Goal: Information Seeking & Learning: Check status

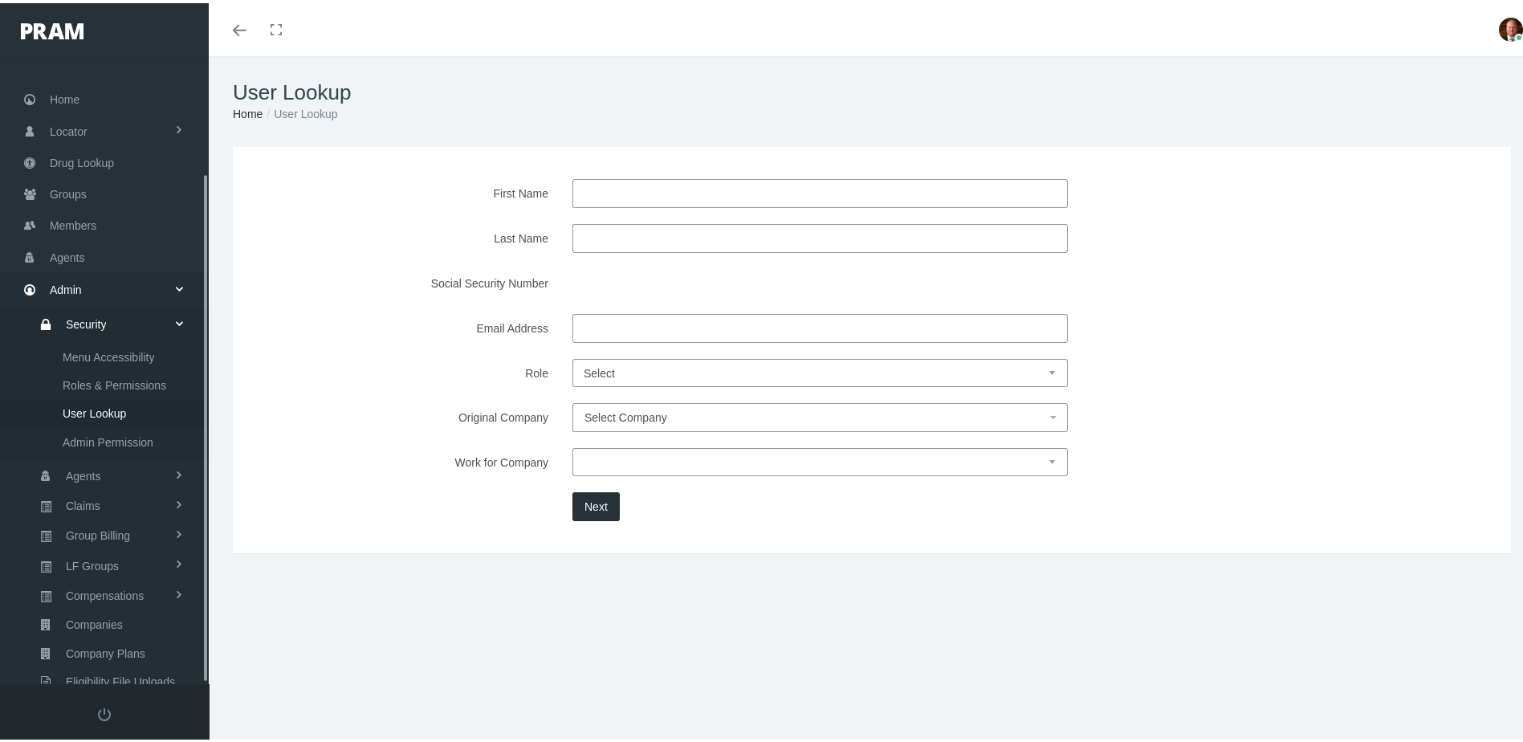
scroll to position [144, 0]
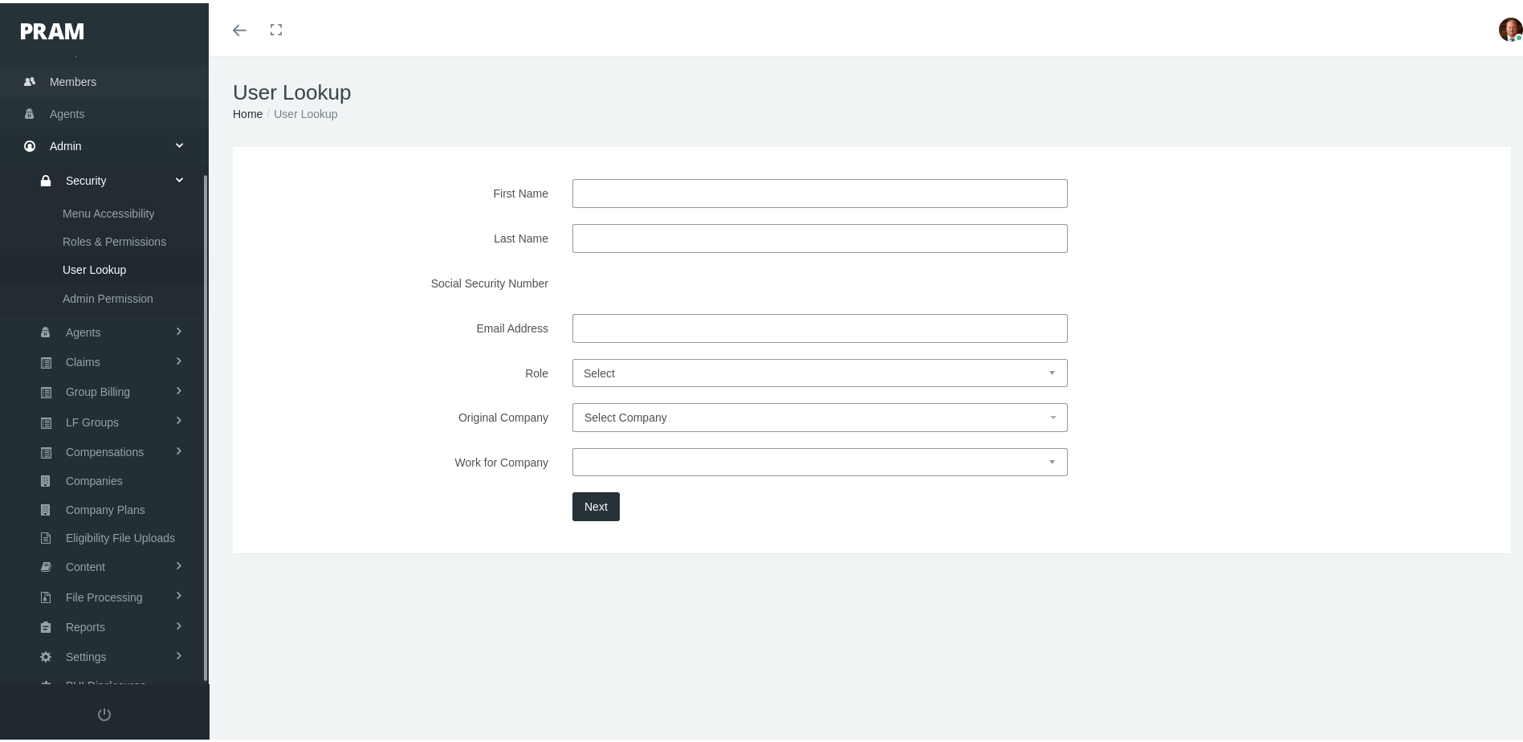
click at [86, 76] on span "Members" at bounding box center [73, 78] width 47 height 31
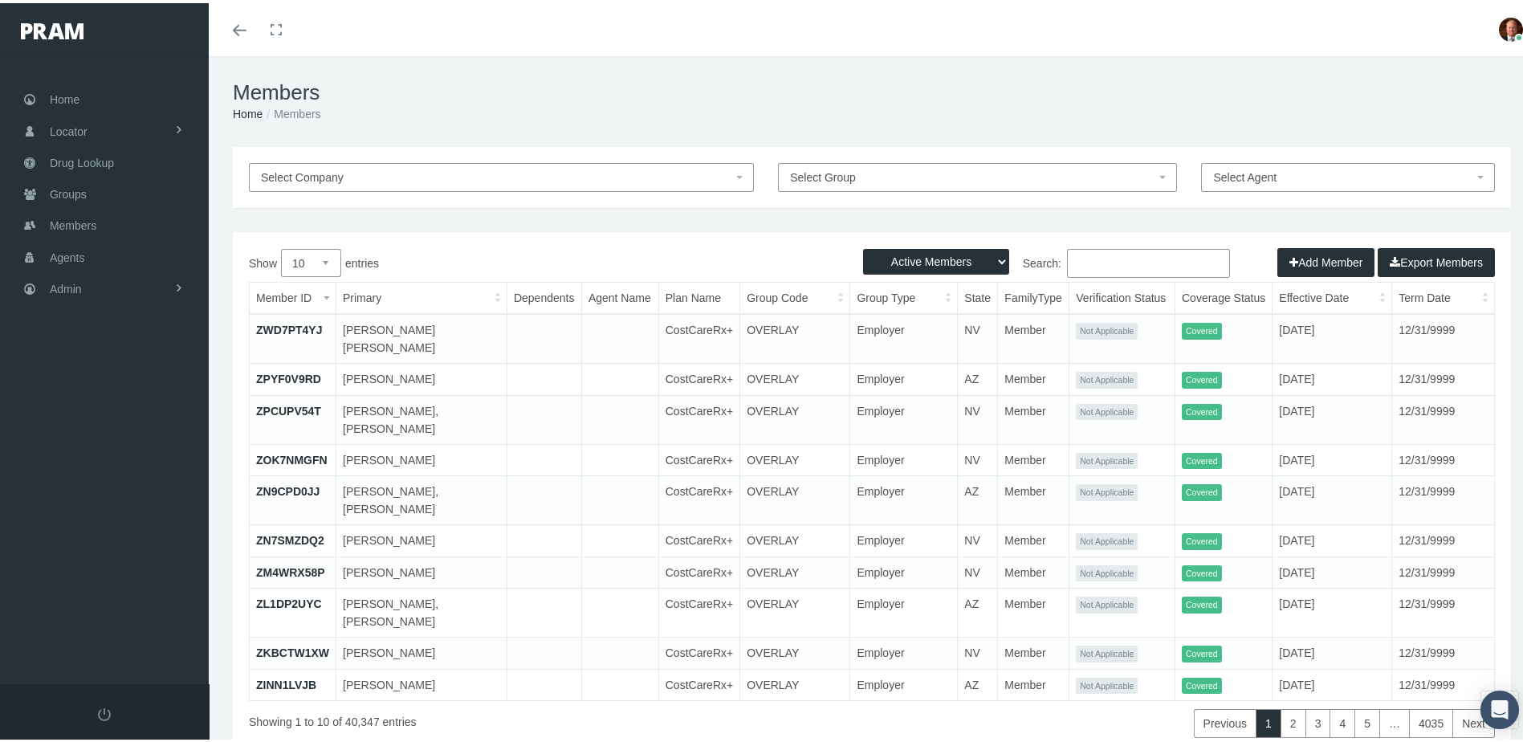
click at [1111, 259] on input "Search:" at bounding box center [1148, 260] width 163 height 29
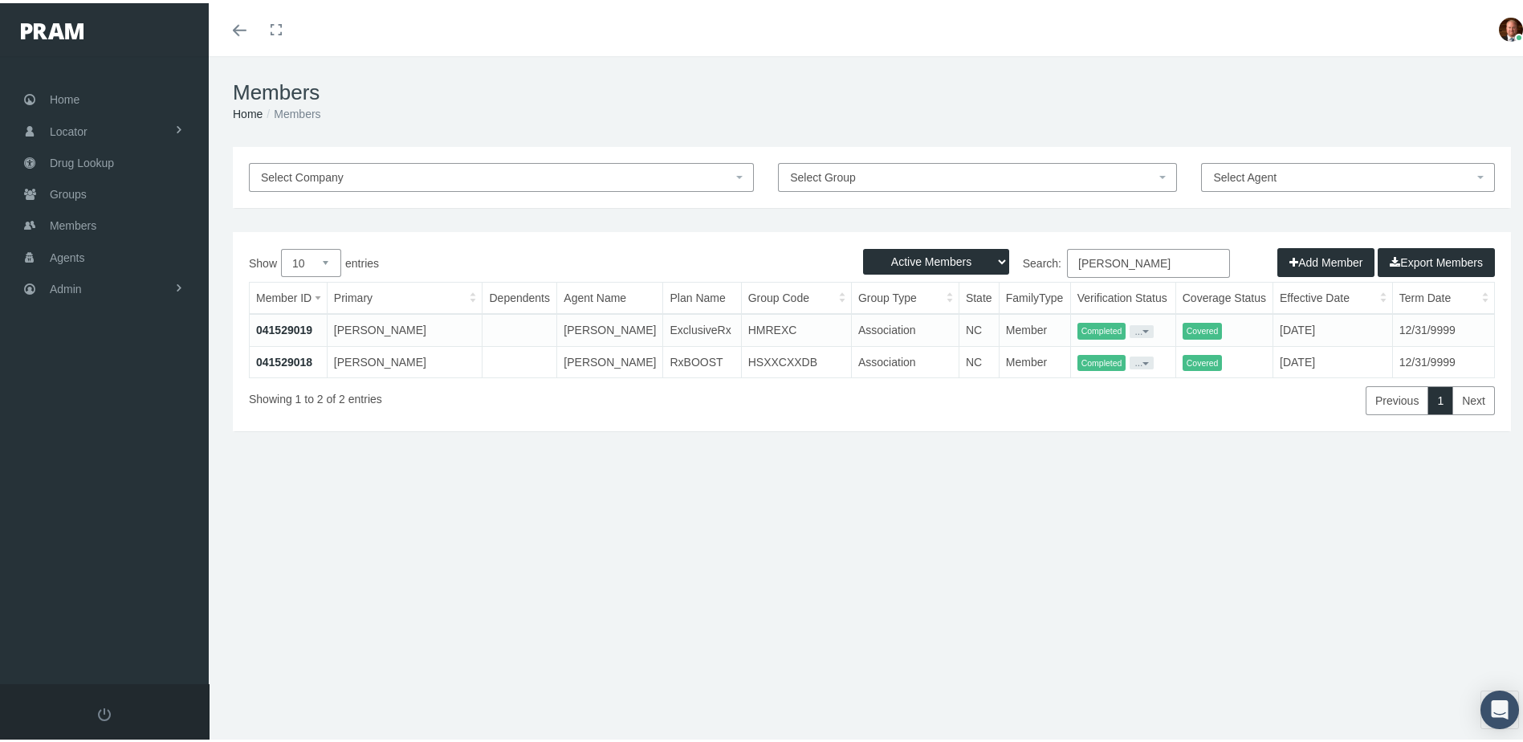
type input "bradley hall"
click at [294, 365] on link "041529018" at bounding box center [284, 358] width 56 height 13
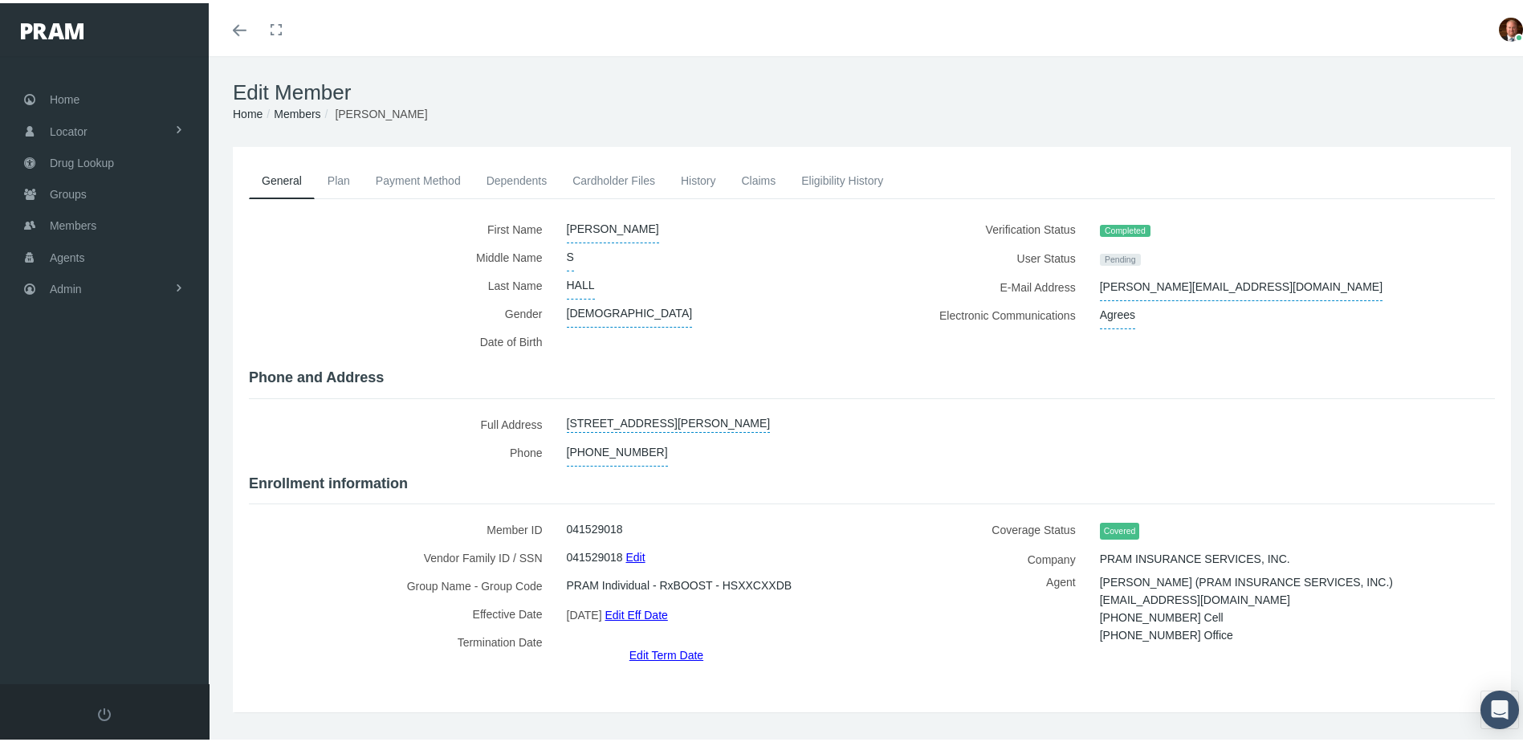
click at [821, 179] on link "Eligibility History" at bounding box center [842, 177] width 108 height 35
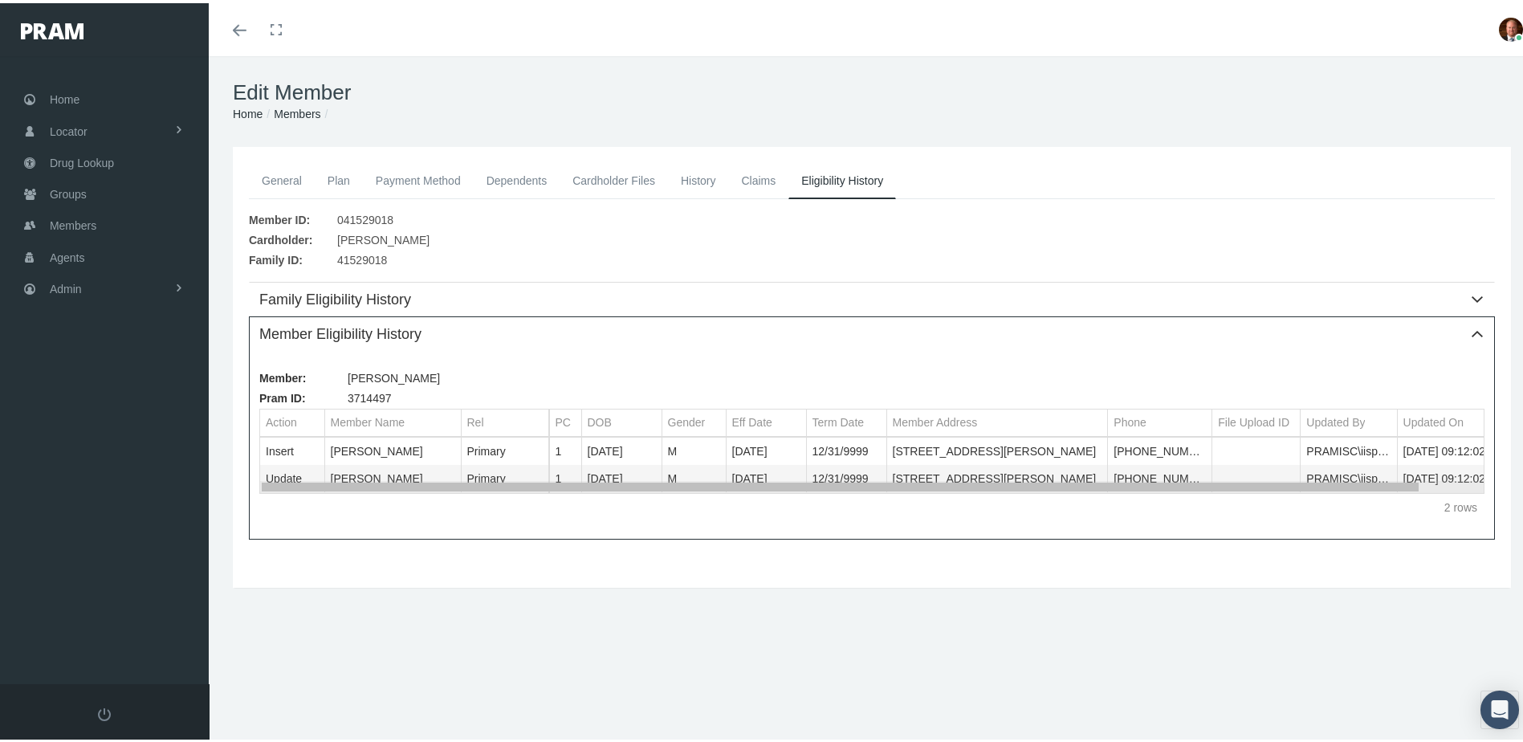
drag, startPoint x: 935, startPoint y: 486, endPoint x: 904, endPoint y: 487, distance: 30.6
click at [904, 487] on body "Toggle Fullscreen Toggle navigation Toggle menubar Toggle fullscreen Profile Lo…" at bounding box center [767, 371] width 1535 height 742
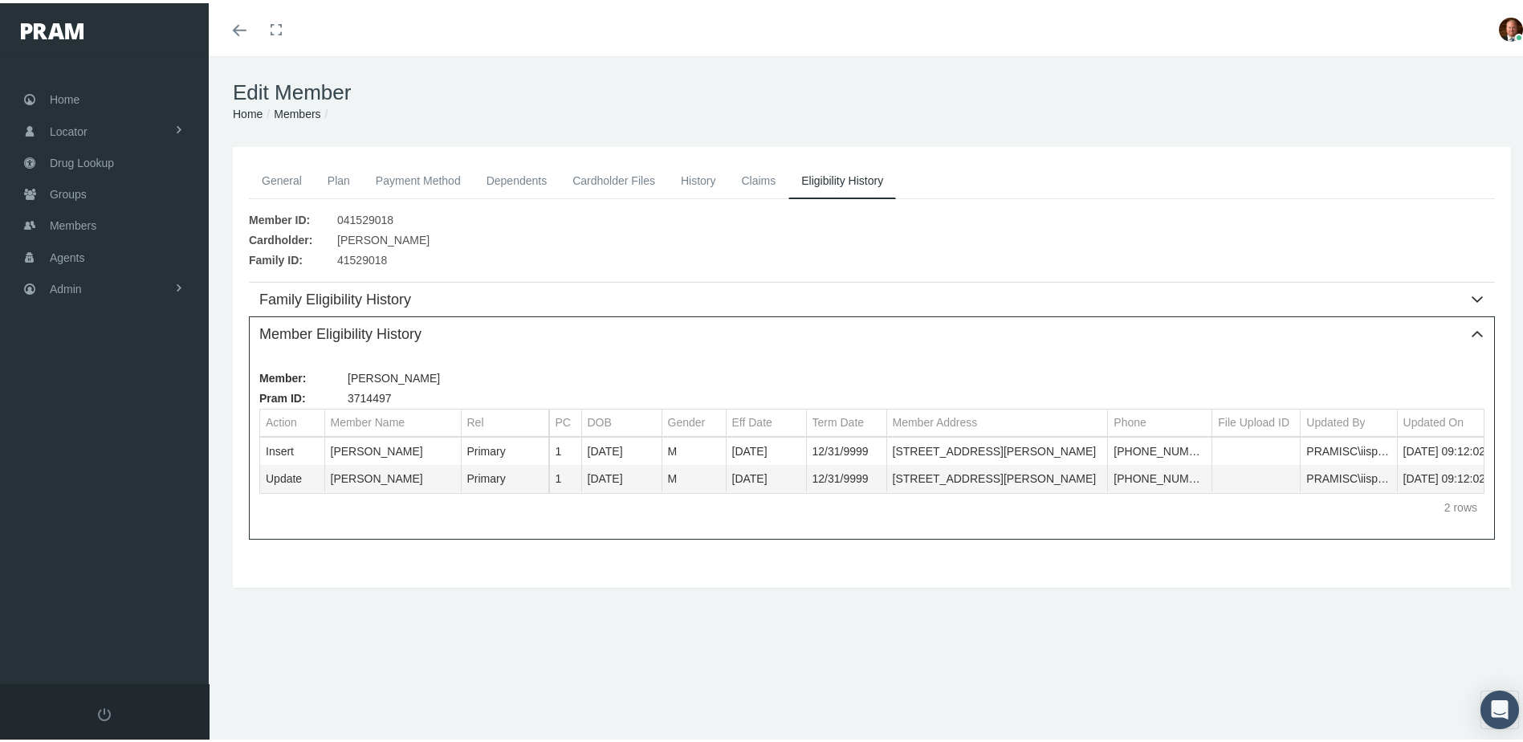
click at [291, 175] on link "General" at bounding box center [282, 177] width 66 height 35
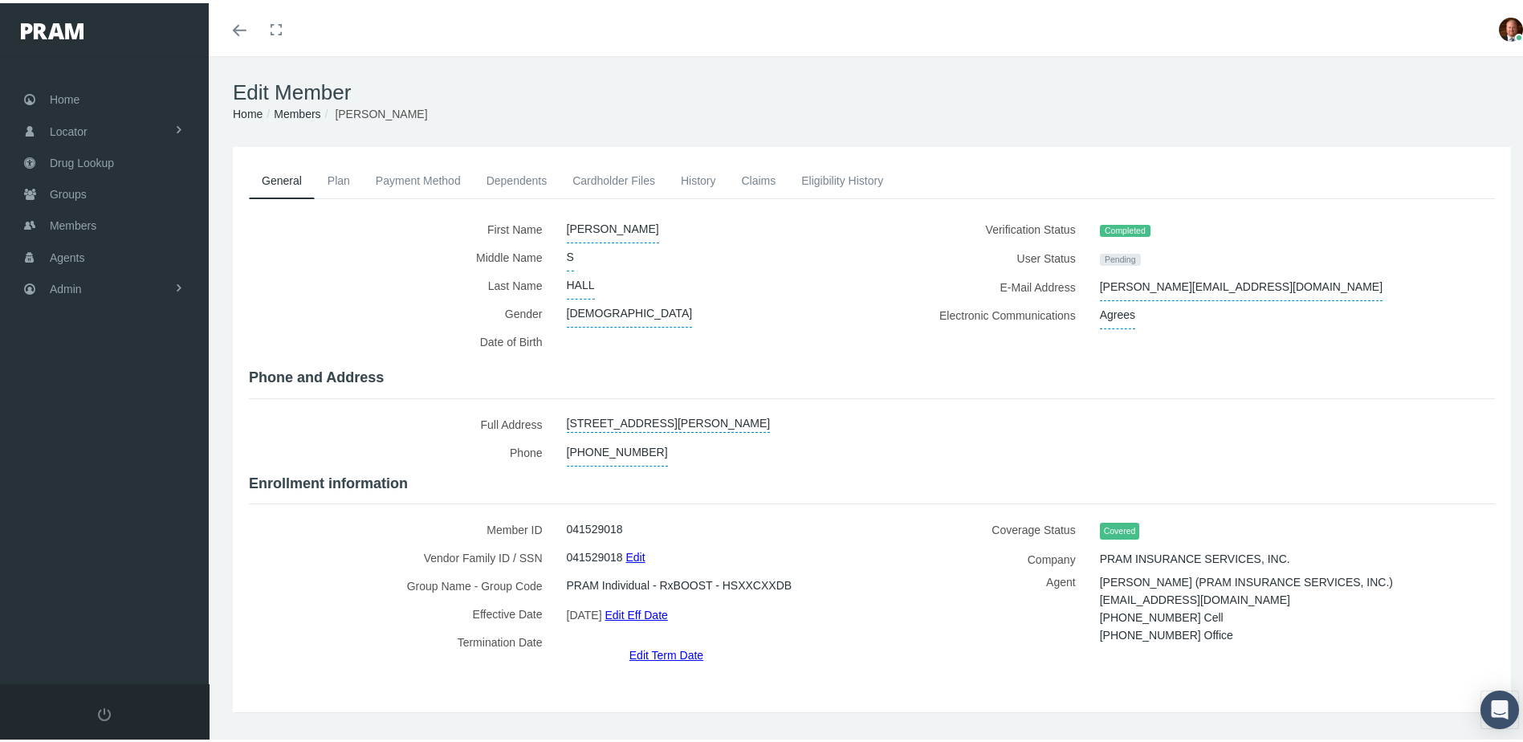
click at [686, 181] on link "History" at bounding box center [698, 177] width 61 height 35
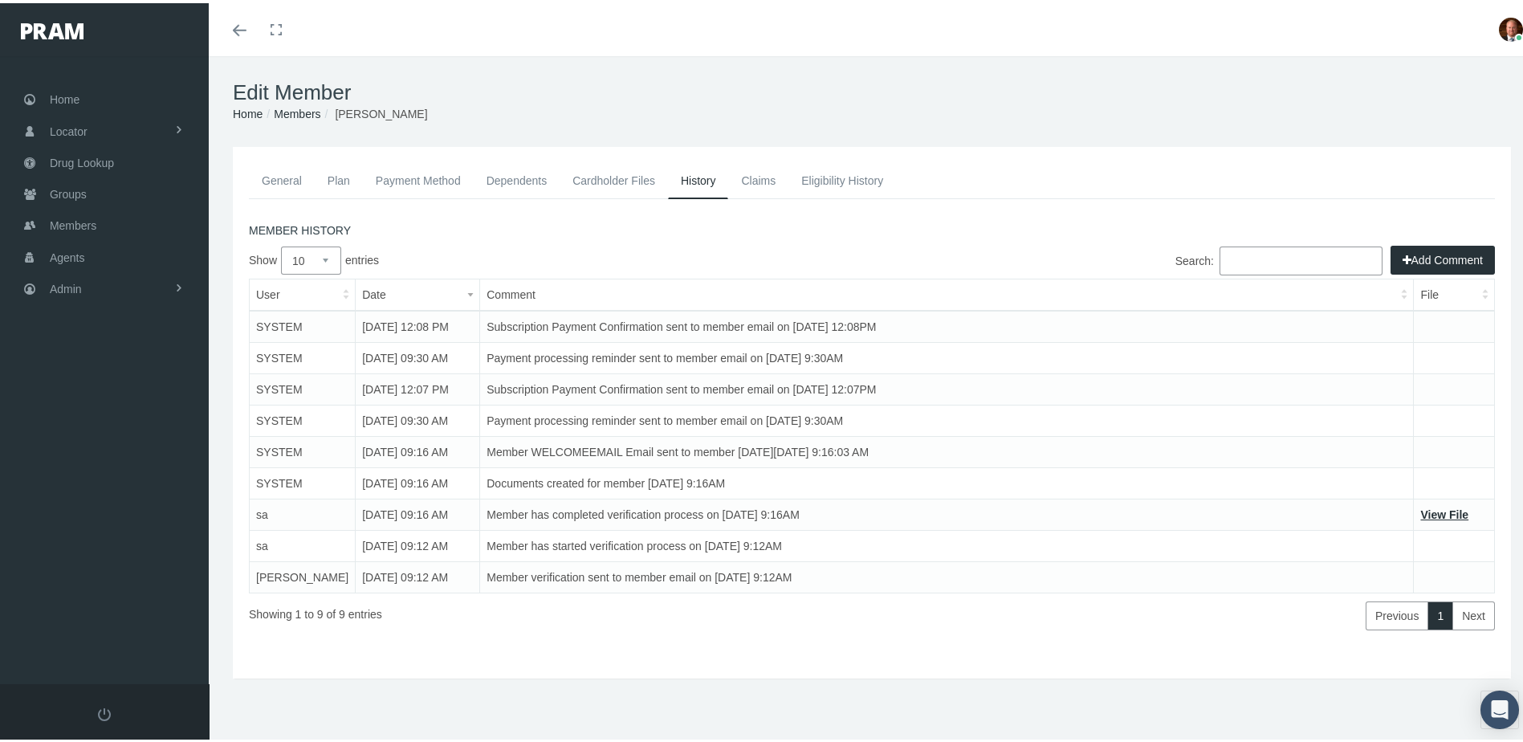
click at [310, 112] on link "Members" at bounding box center [297, 110] width 47 height 13
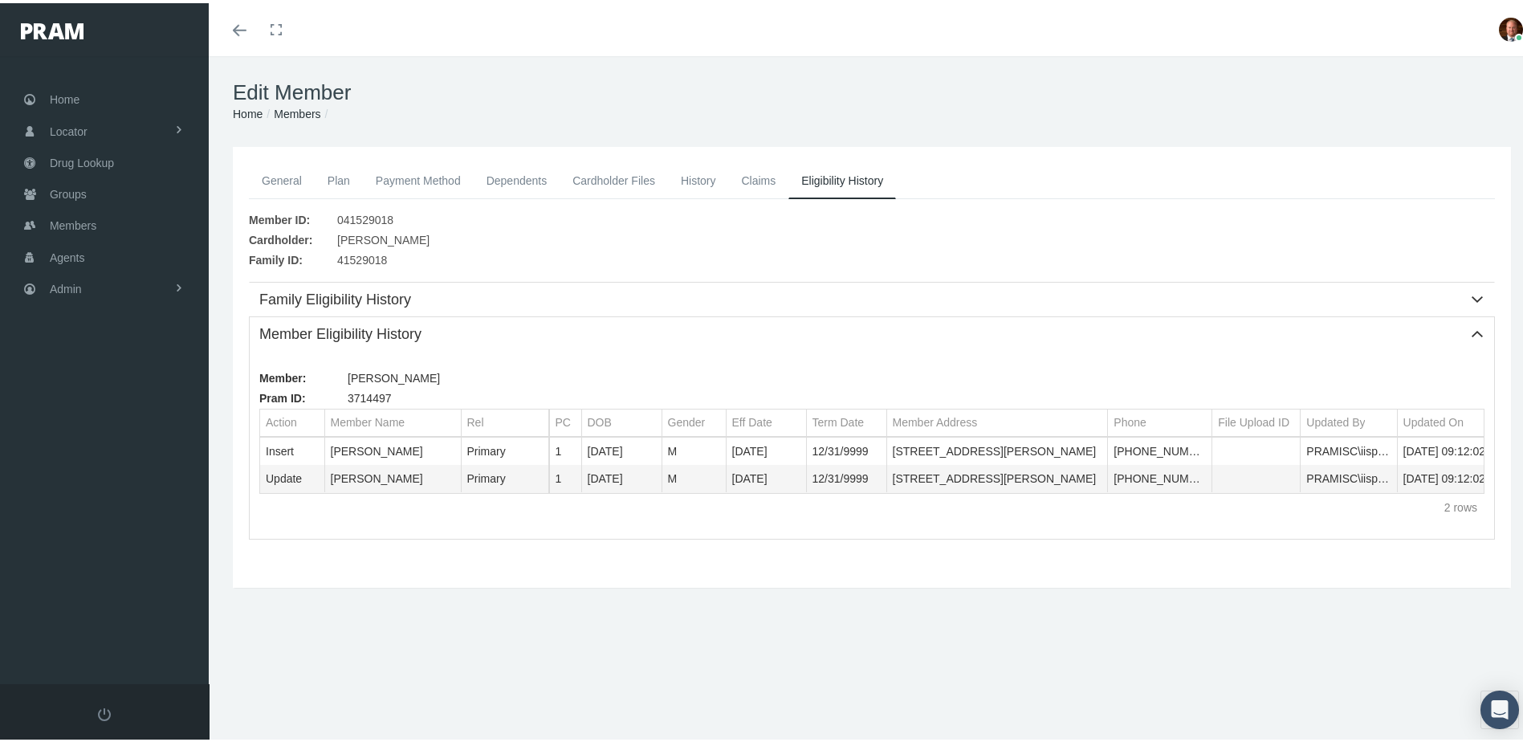
click at [297, 108] on link "Members" at bounding box center [297, 110] width 47 height 13
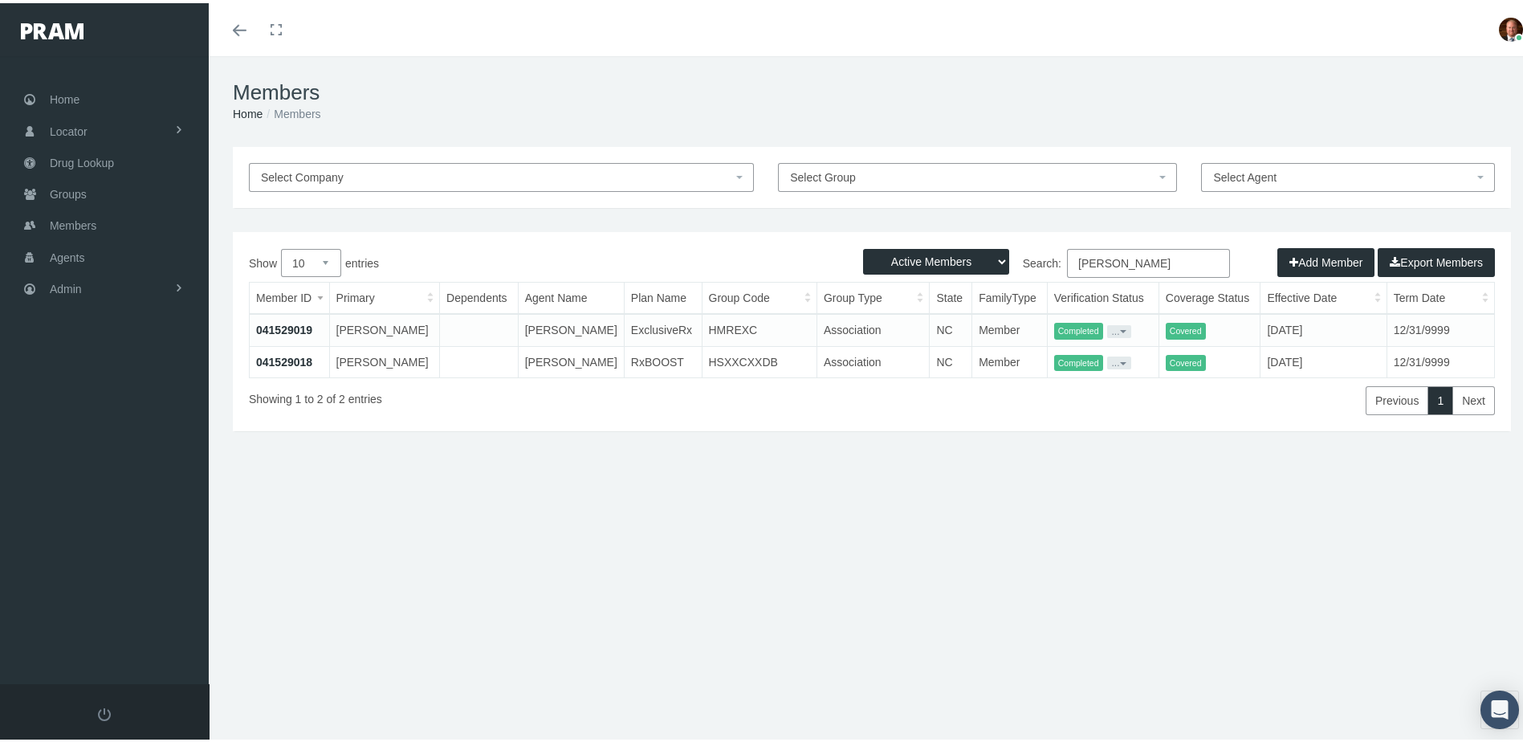
click at [302, 320] on link "041529019" at bounding box center [284, 326] width 56 height 13
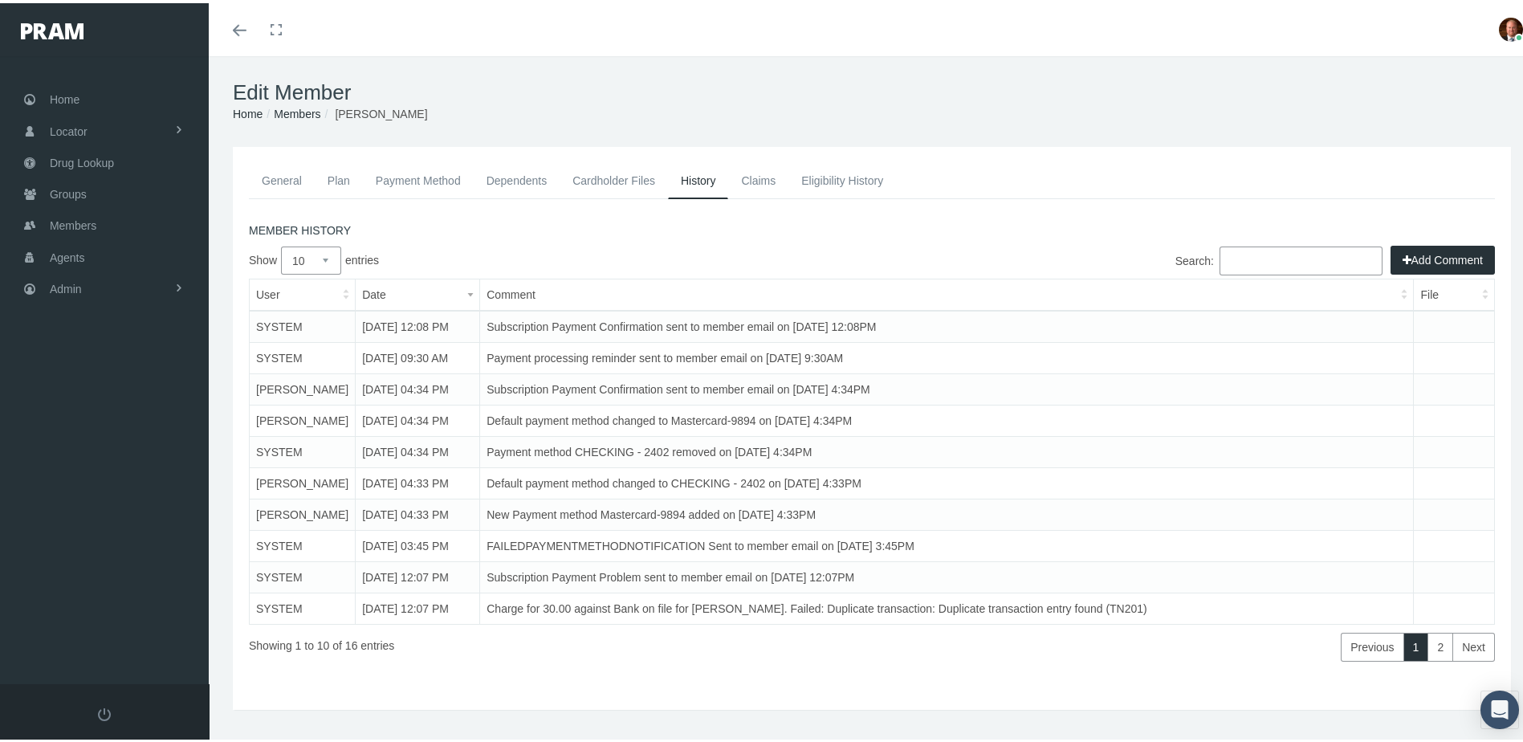
click at [821, 181] on link "Eligibility History" at bounding box center [842, 177] width 108 height 35
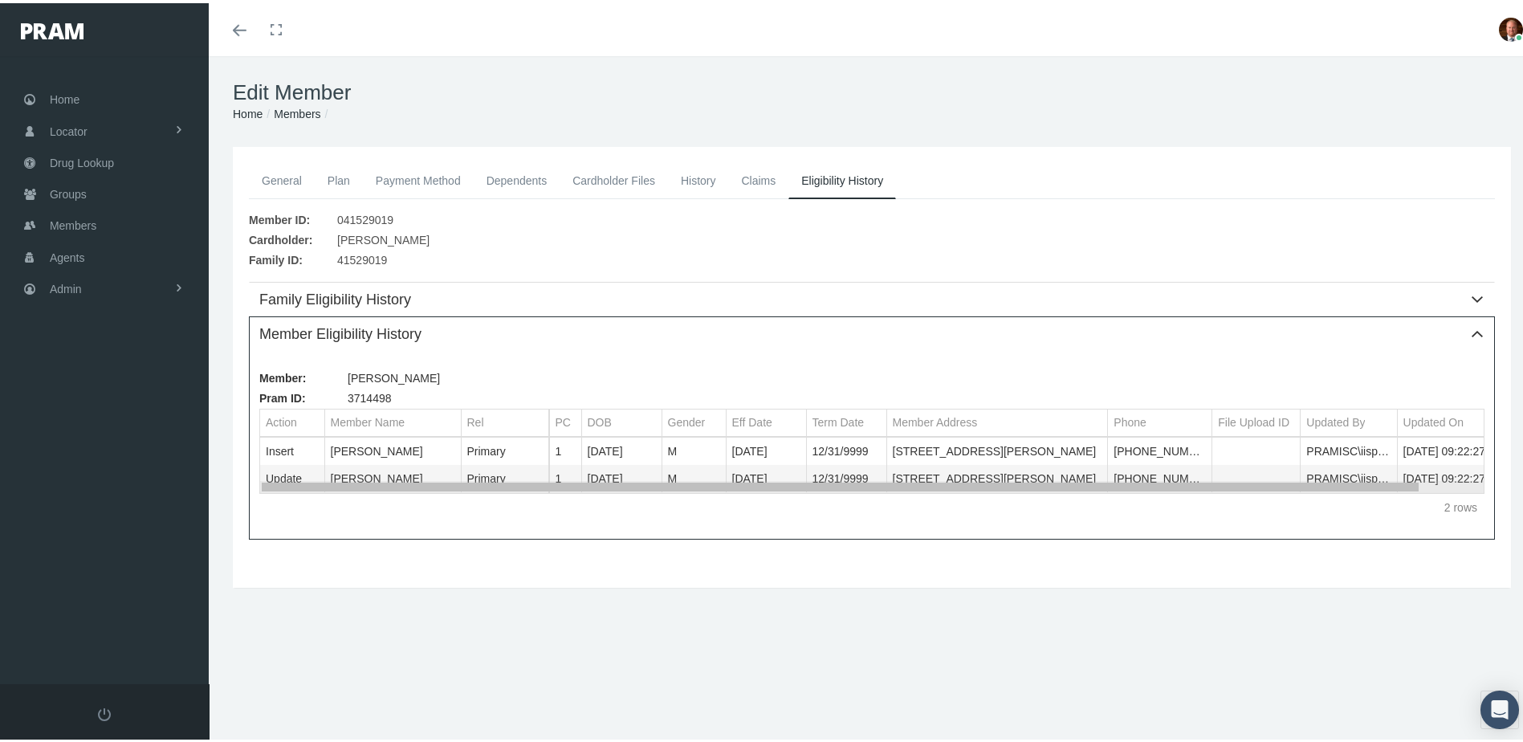
drag, startPoint x: 815, startPoint y: 483, endPoint x: 799, endPoint y: 477, distance: 17.0
click at [799, 477] on body "Toggle Fullscreen Toggle navigation Toggle menubar Toggle fullscreen Profile Lo…" at bounding box center [767, 371] width 1535 height 742
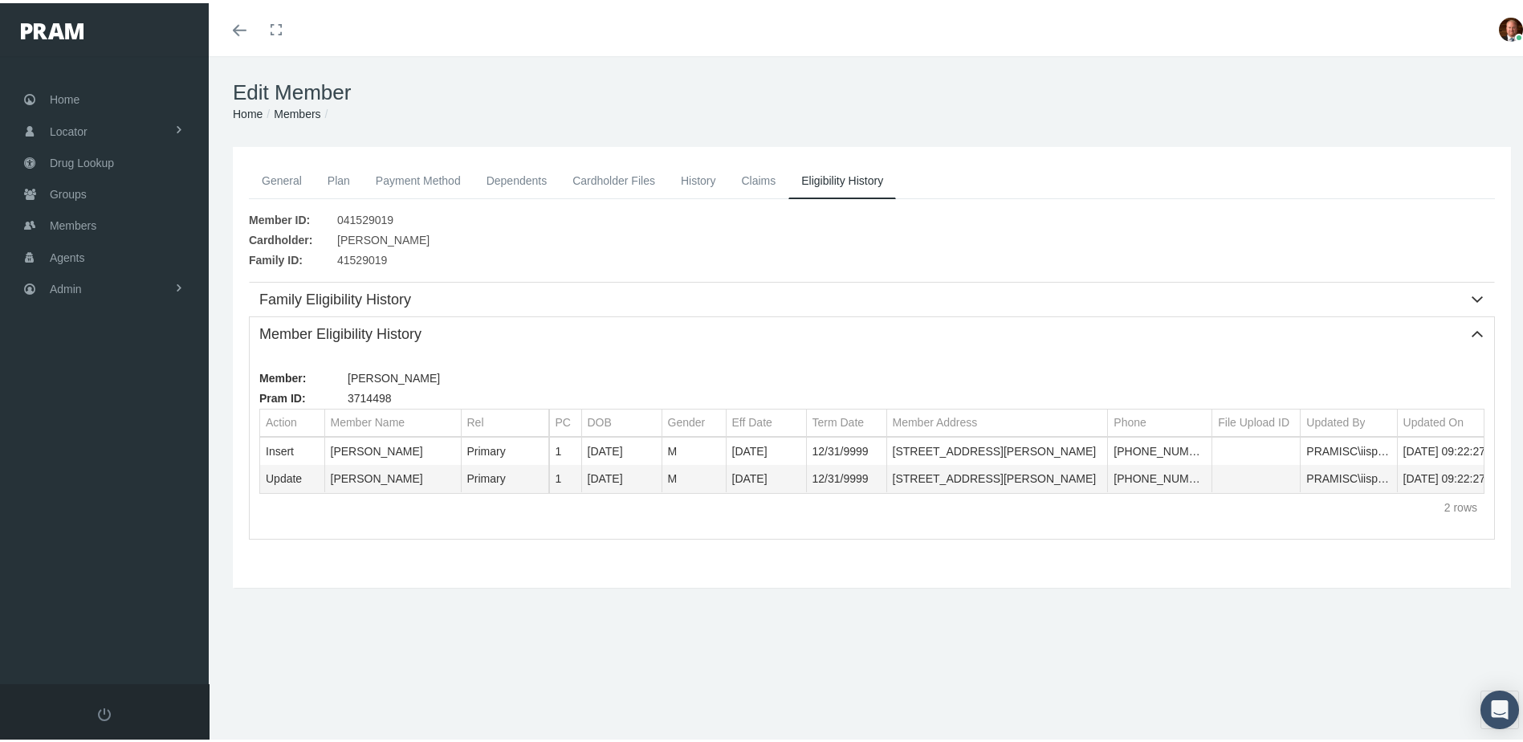
click at [295, 181] on link "General" at bounding box center [282, 177] width 66 height 35
